Goal: Check status: Check status

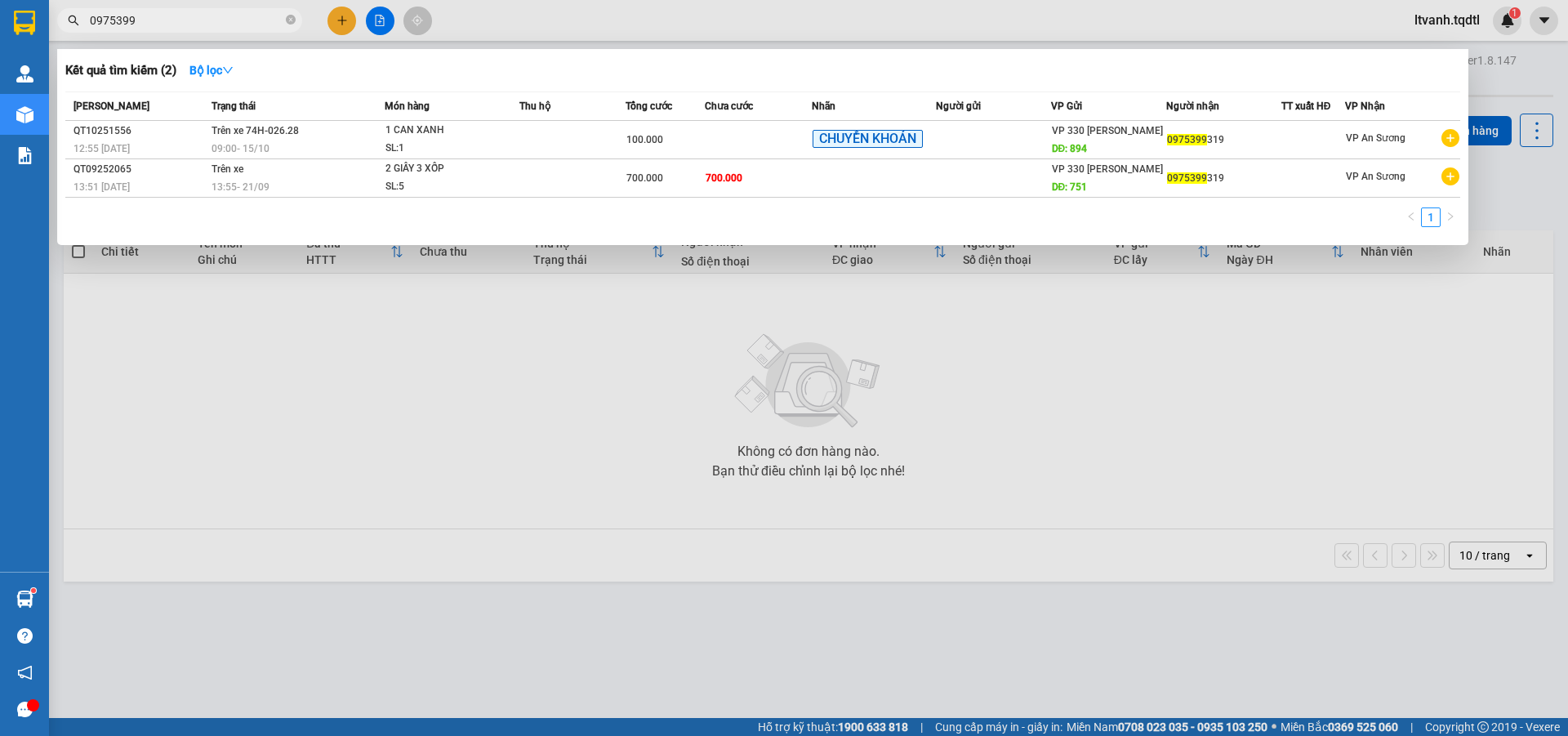
click at [232, 16] on input "0975399" at bounding box center [185, 21] width 192 height 18
click at [171, 19] on input "0975399" at bounding box center [185, 21] width 192 height 18
click at [172, 19] on input "0975399" at bounding box center [185, 21] width 192 height 18
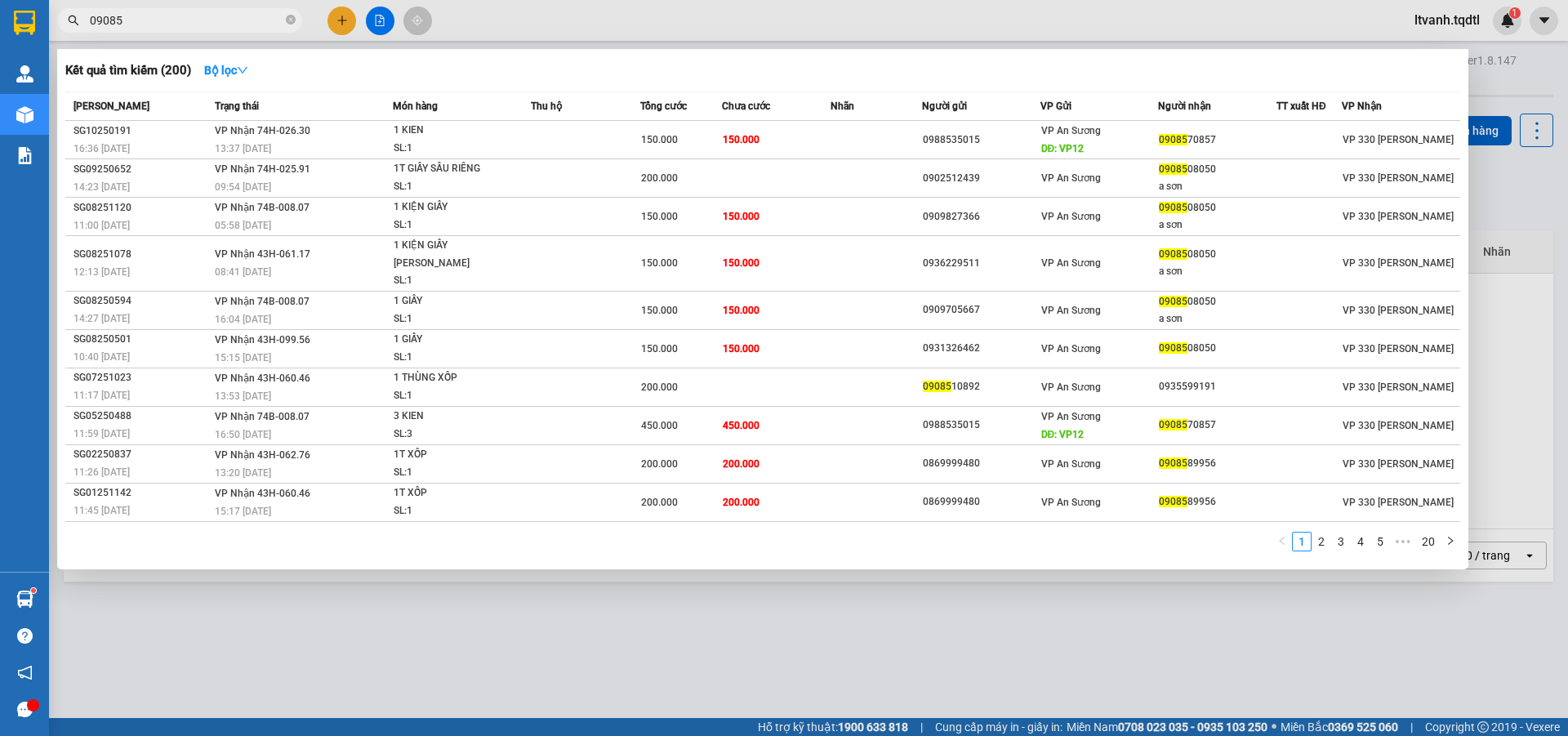
click at [128, 20] on input "09085" at bounding box center [185, 21] width 192 height 18
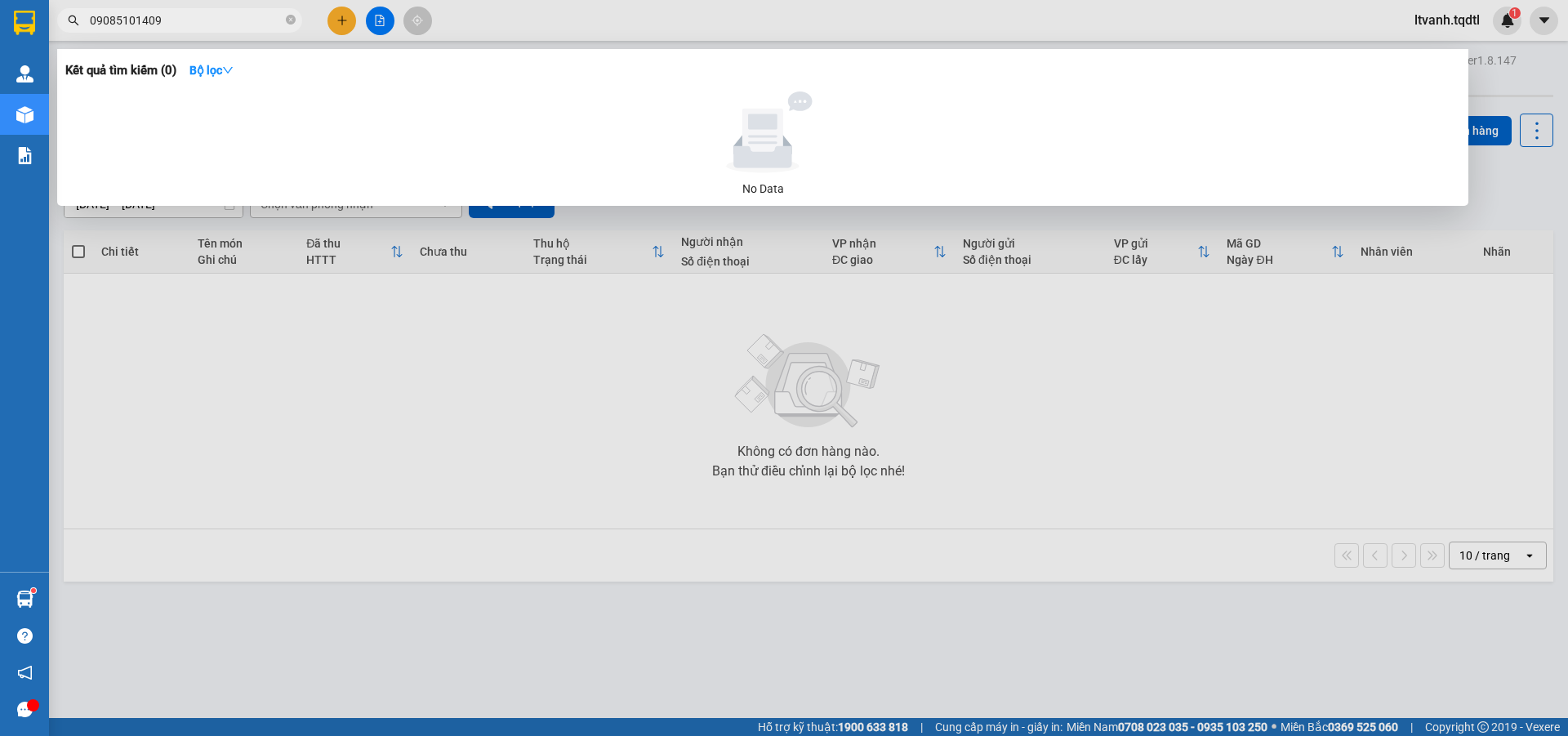
click at [109, 18] on input "09085101409" at bounding box center [185, 21] width 192 height 18
click at [229, 20] on input "0985101409" at bounding box center [185, 21] width 192 height 18
click at [246, 23] on input "0985101409" at bounding box center [185, 21] width 192 height 18
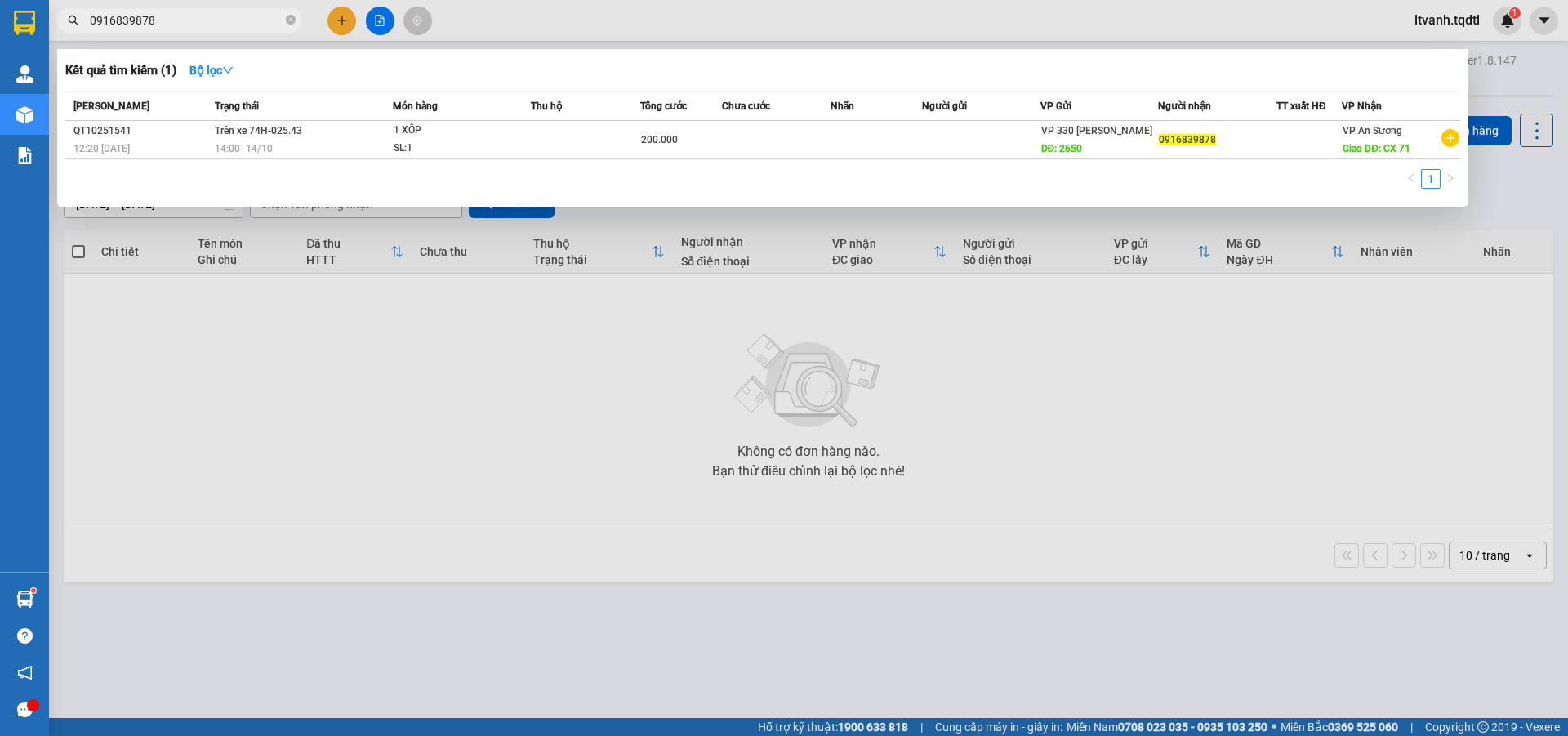
type input "0916839878"
